Goal: Navigation & Orientation: Find specific page/section

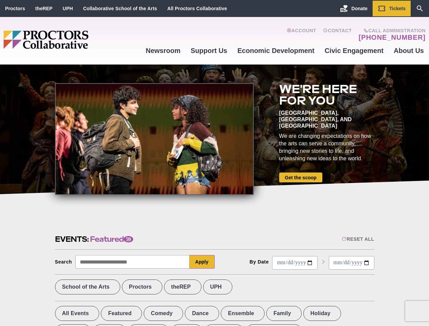
click at [214, 163] on div at bounding box center [154, 139] width 199 height 112
click at [358, 239] on div "Reset All" at bounding box center [358, 239] width 32 height 5
click at [202, 262] on button "Apply" at bounding box center [202, 262] width 25 height 14
